Goal: Task Accomplishment & Management: Use online tool/utility

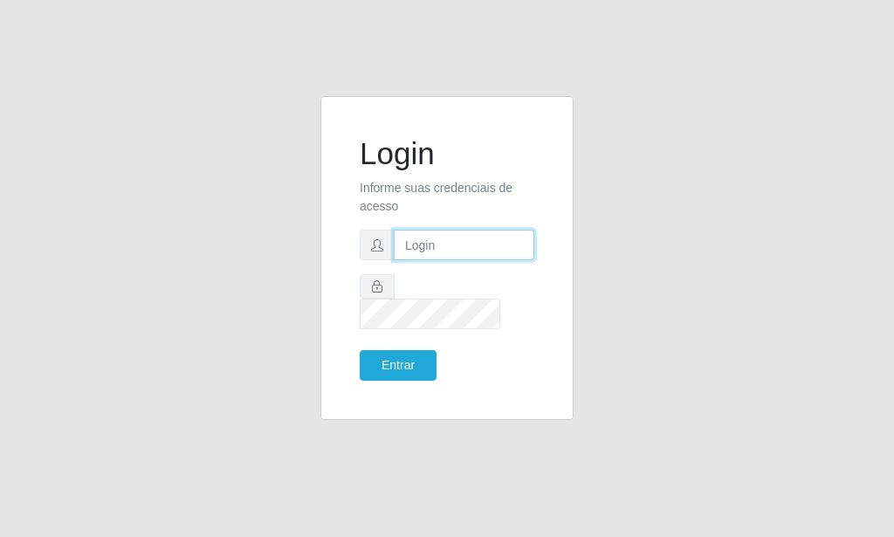
click at [443, 255] on input "text" at bounding box center [464, 245] width 141 height 31
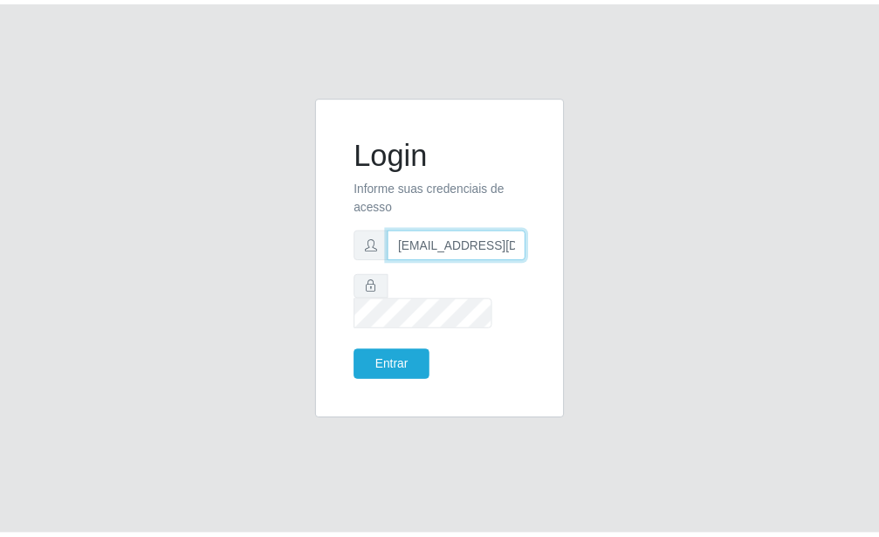
scroll to position [0, 2]
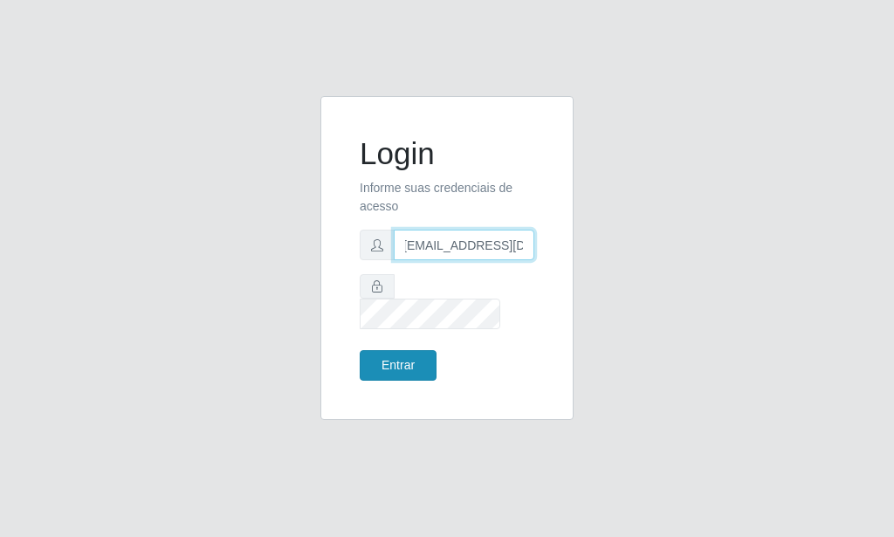
type input "[EMAIL_ADDRESS][DOMAIN_NAME]"
click at [415, 350] on button "Entrar" at bounding box center [398, 365] width 77 height 31
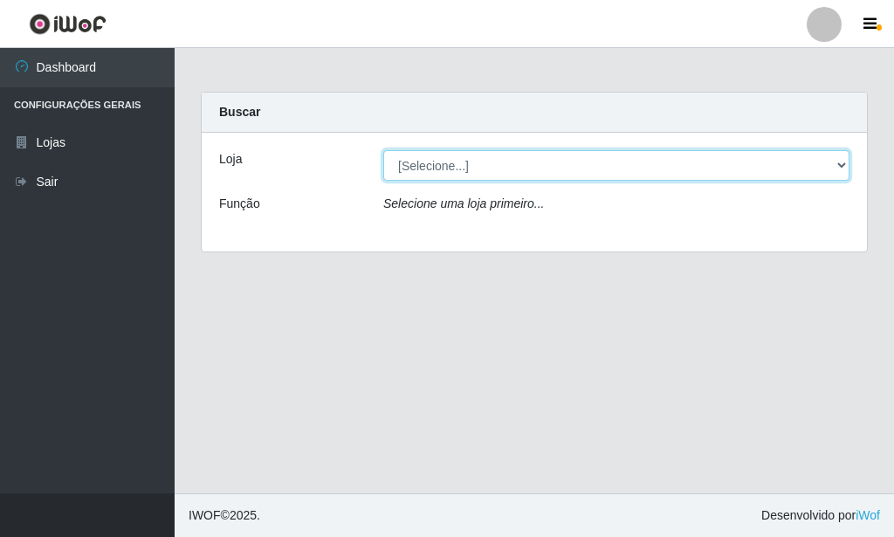
click at [383, 150] on select "[Selecione...] Rede Potiguar 6 - Extremoz" at bounding box center [616, 165] width 466 height 31
select select "80"
click option "Rede Potiguar 6 - Extremoz" at bounding box center [0, 0] width 0 height 0
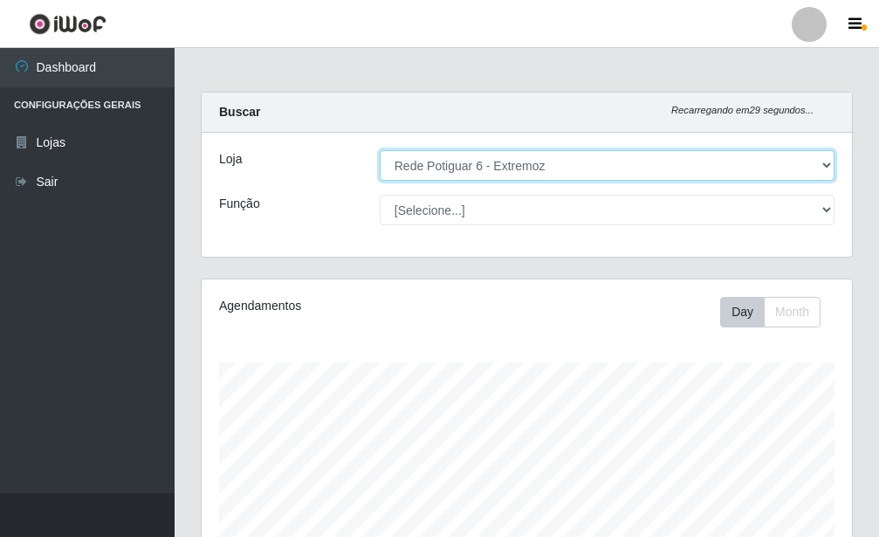
scroll to position [312, 0]
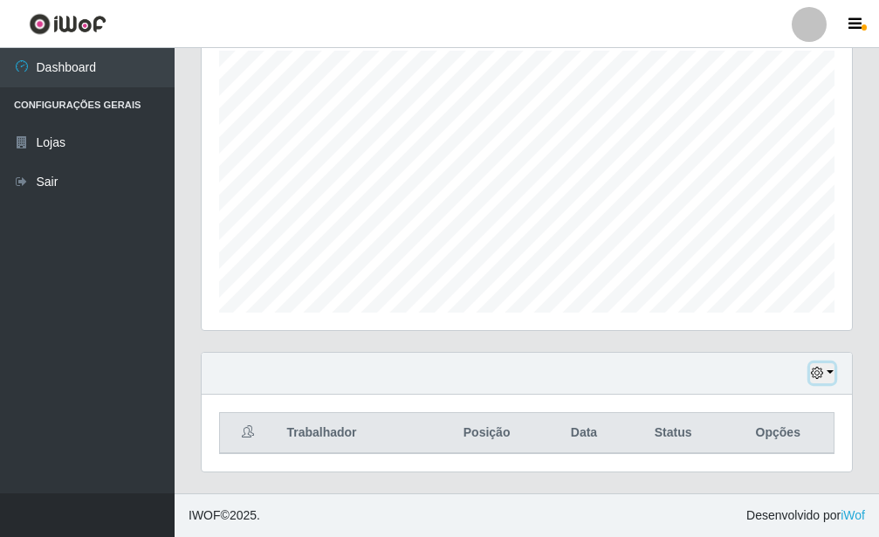
click at [826, 372] on button "button" at bounding box center [822, 373] width 24 height 20
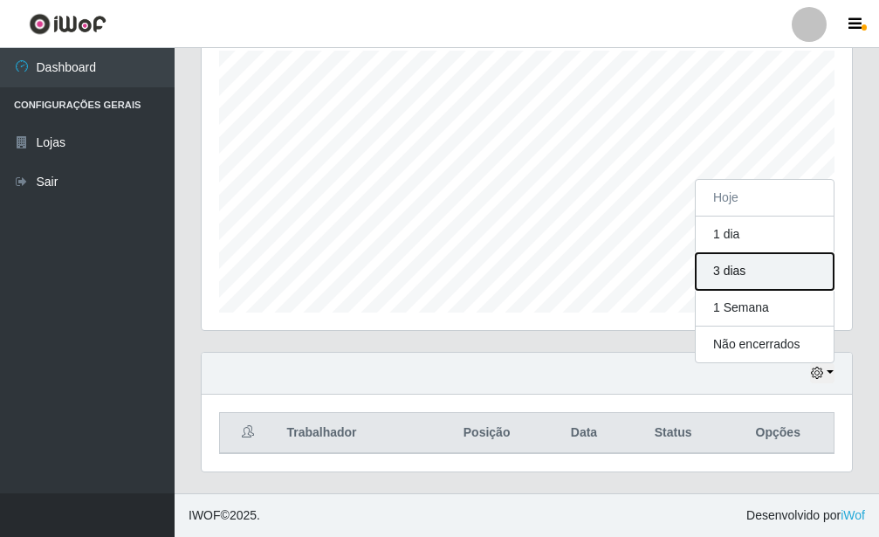
click at [761, 276] on button "3 dias" at bounding box center [765, 271] width 138 height 37
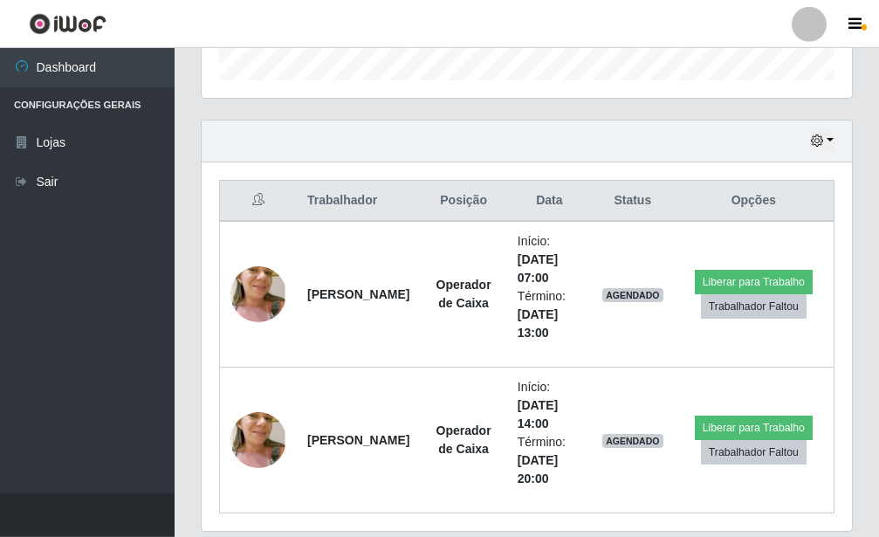
scroll to position [603, 0]
